Goal: Task Accomplishment & Management: Use online tool/utility

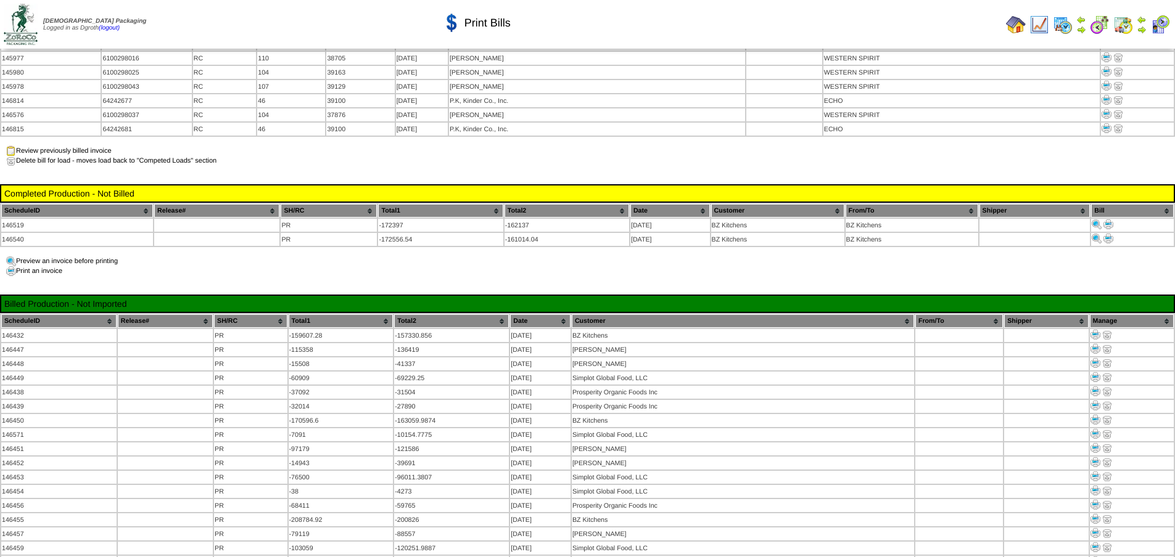
scroll to position [2158, 0]
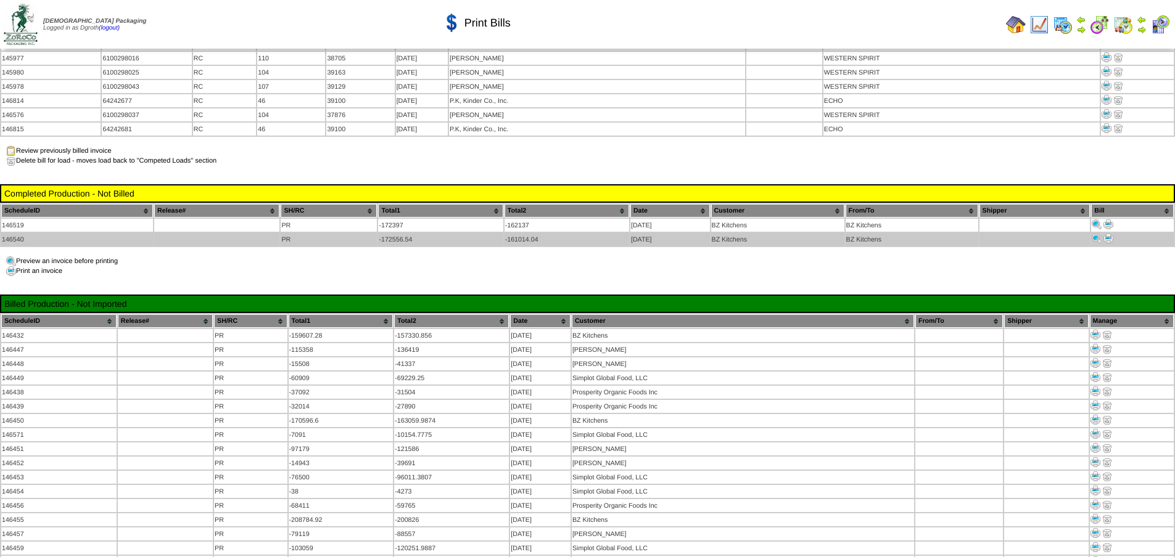
click at [1107, 234] on img at bounding box center [1108, 239] width 10 height 10
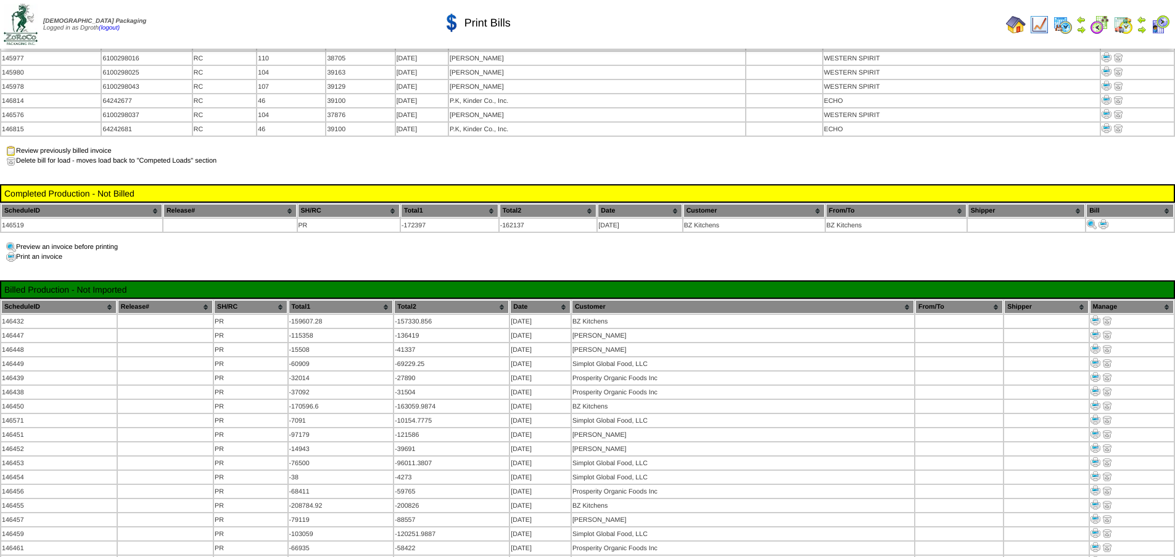
scroll to position [2158, 0]
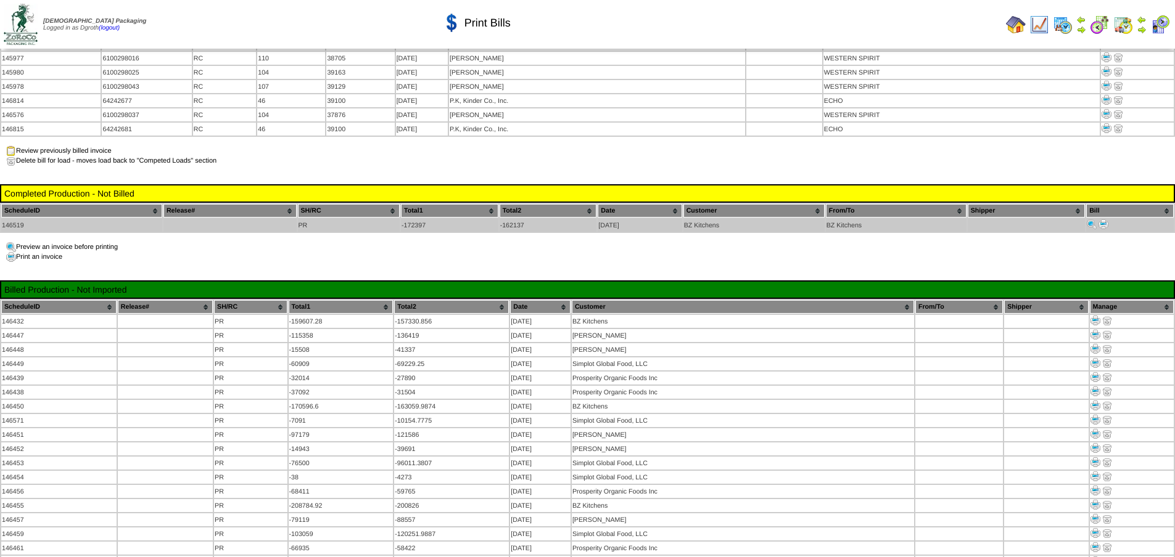
click at [1101, 220] on img at bounding box center [1103, 225] width 10 height 10
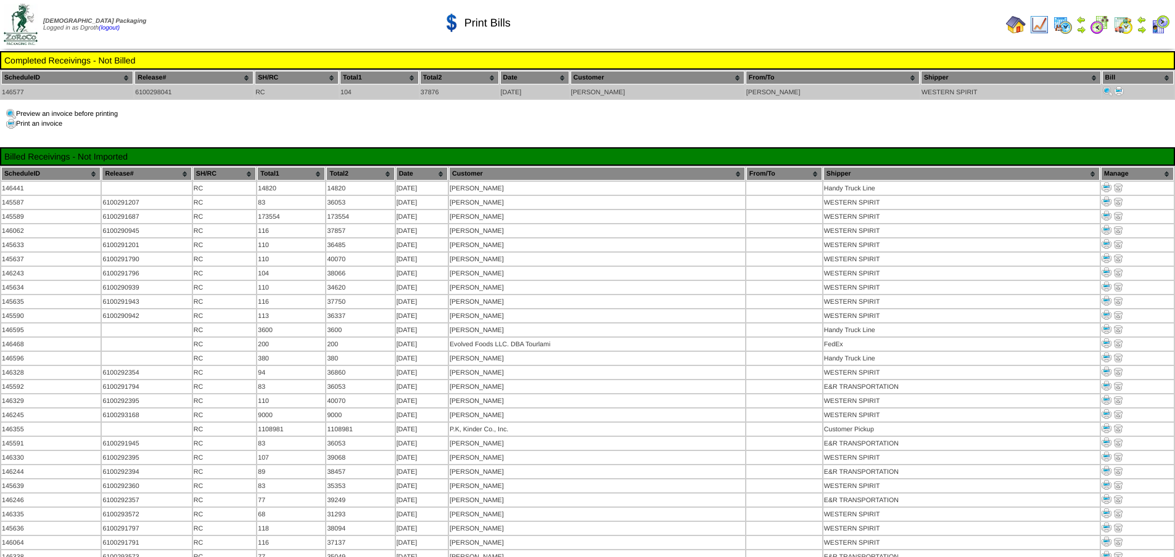
click at [1114, 88] on img at bounding box center [1119, 91] width 10 height 10
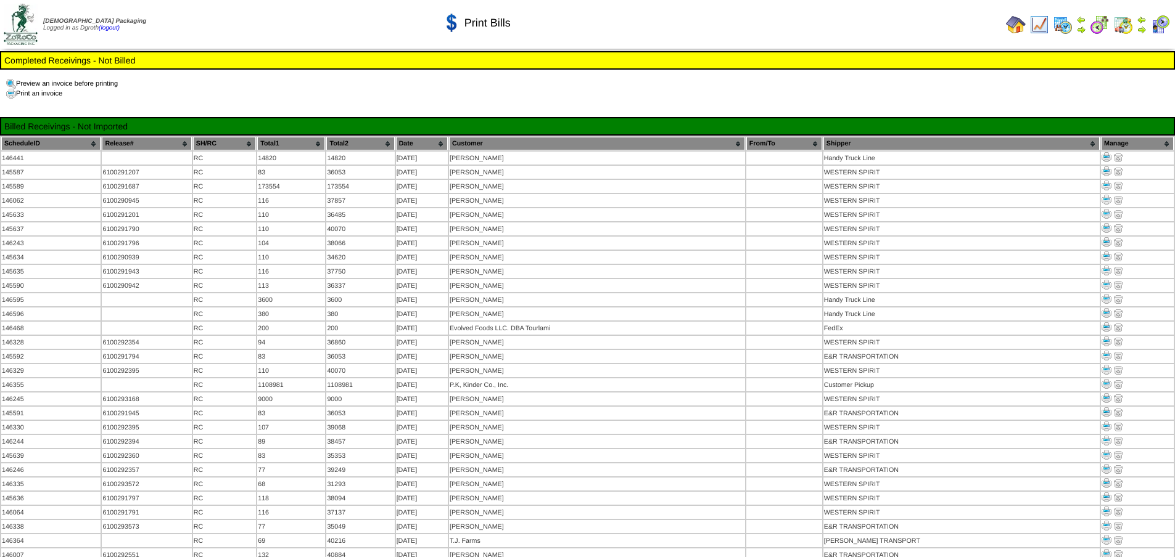
click at [1010, 23] on img at bounding box center [1016, 25] width 20 height 20
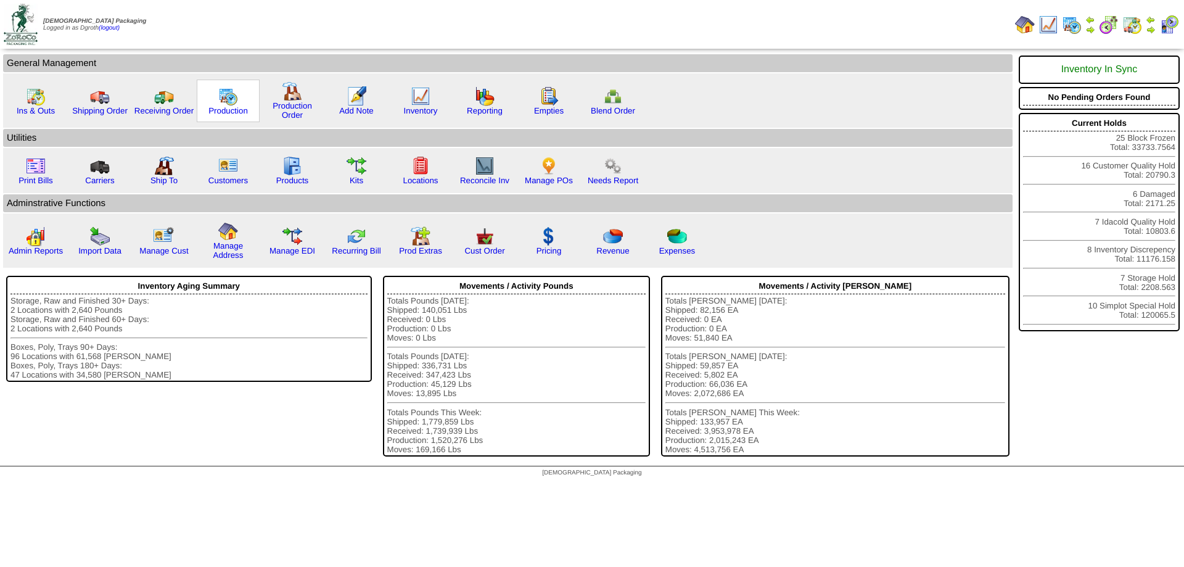
click at [226, 91] on img at bounding box center [228, 96] width 20 height 20
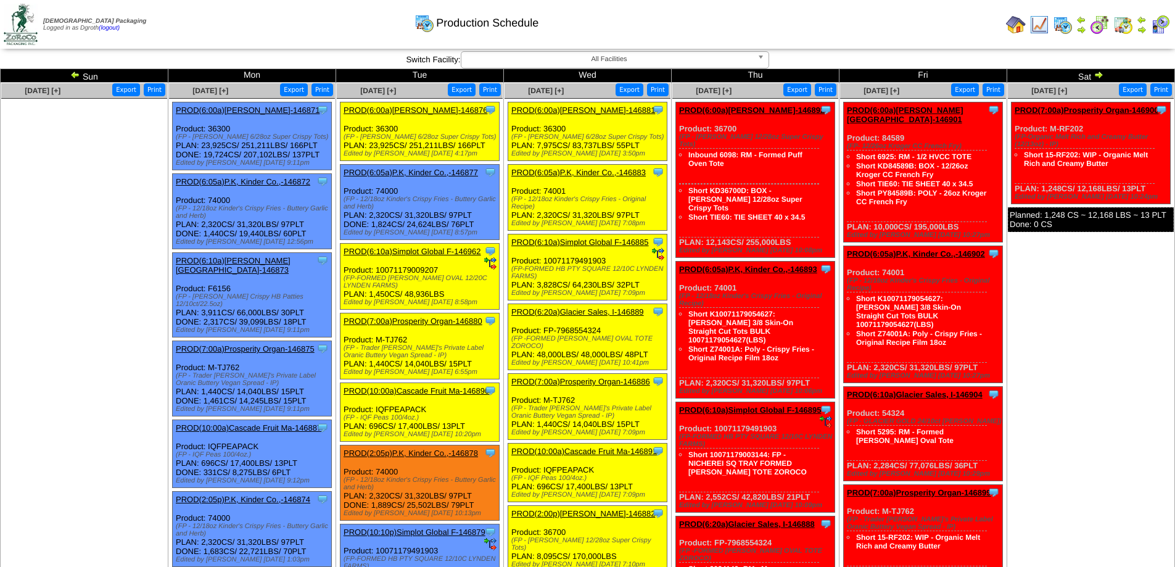
click at [1016, 20] on img at bounding box center [1016, 25] width 20 height 20
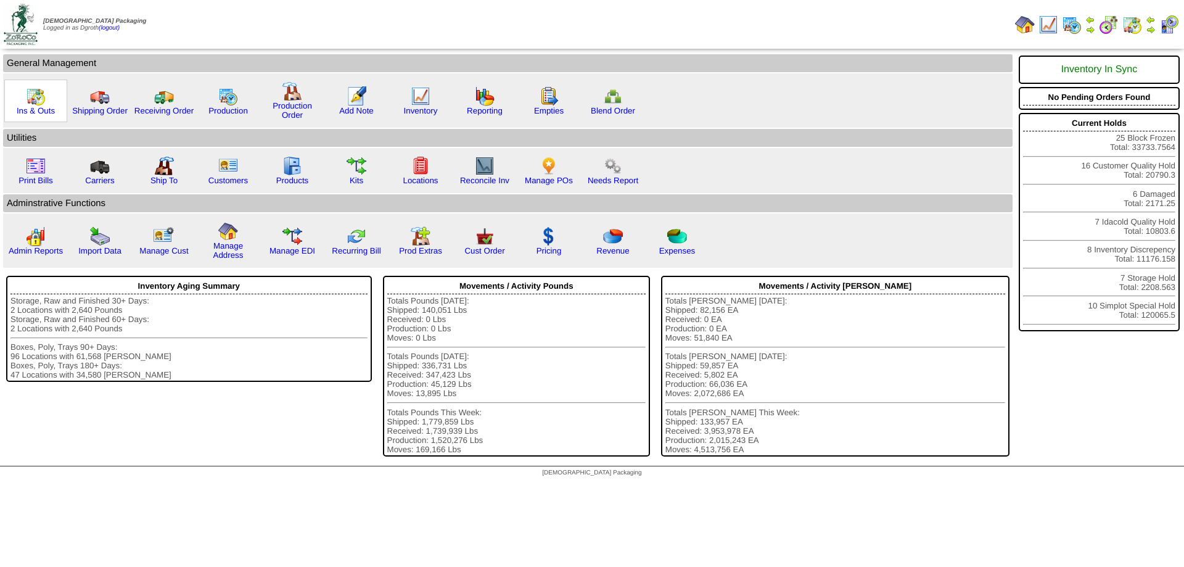
click at [27, 97] on img at bounding box center [36, 96] width 20 height 20
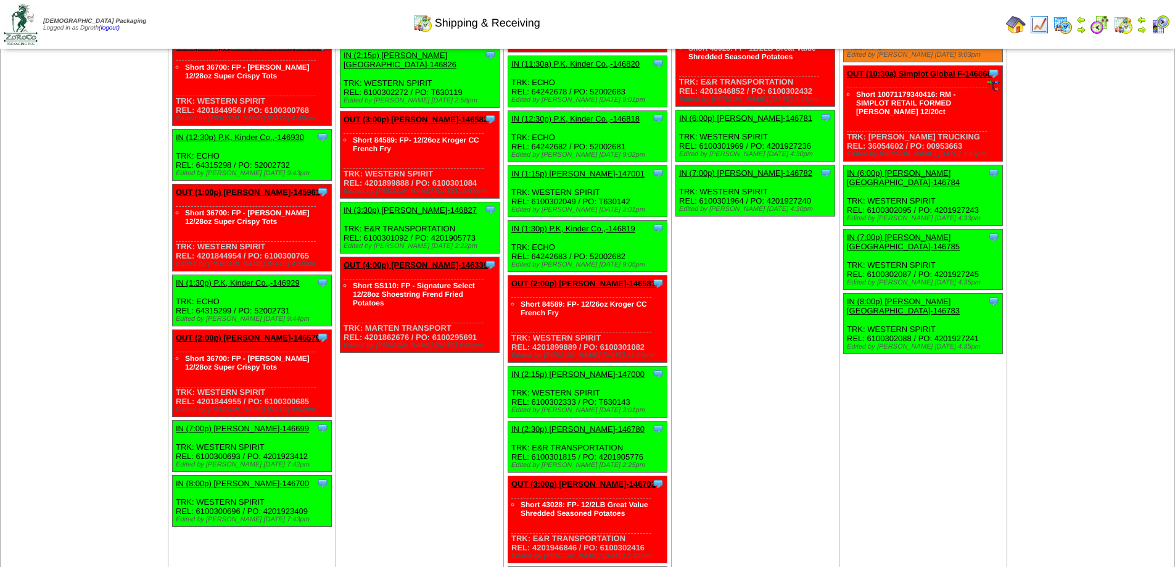
scroll to position [3149, 0]
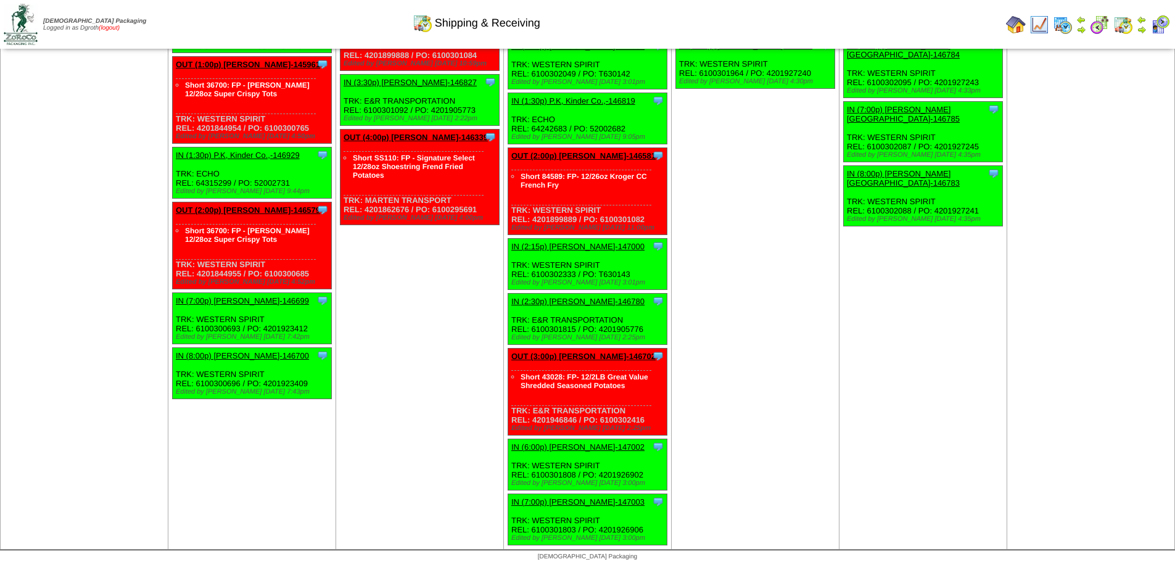
click at [114, 27] on link "(logout)" at bounding box center [109, 28] width 21 height 7
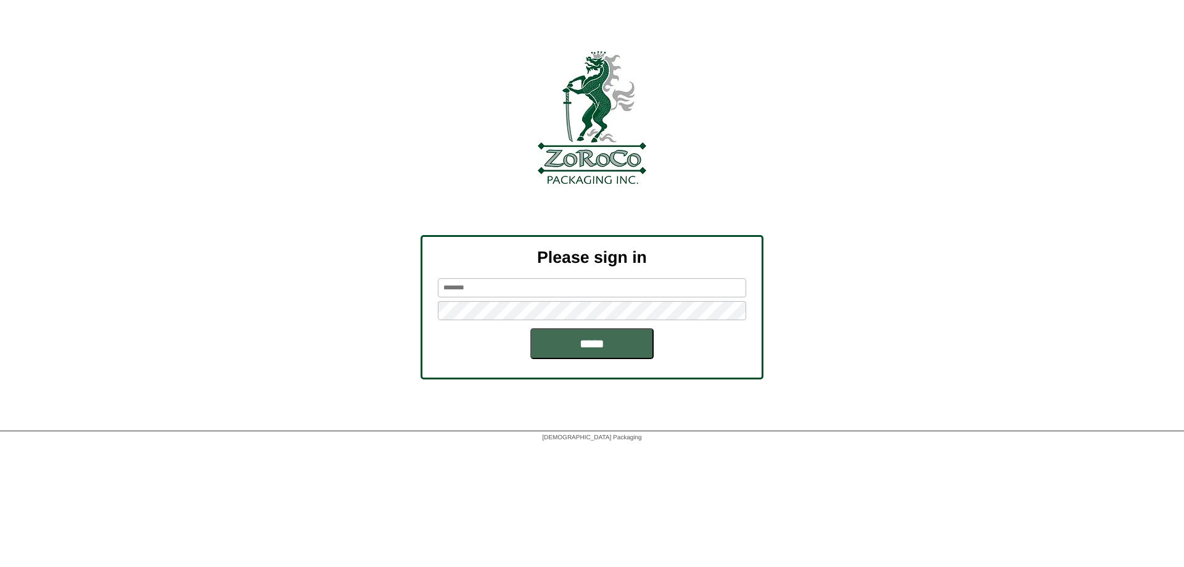
type input "******"
click at [623, 340] on input "*****" at bounding box center [591, 343] width 123 height 31
